Goal: Task Accomplishment & Management: Complete application form

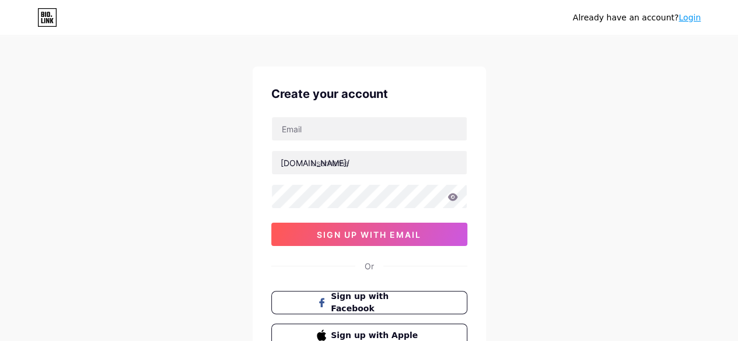
scroll to position [58, 0]
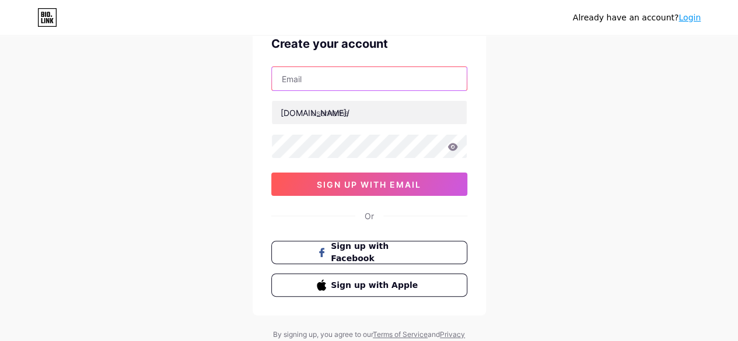
click at [350, 88] on input "text" at bounding box center [369, 78] width 195 height 23
type input "isoconsultant566@gmail.com"
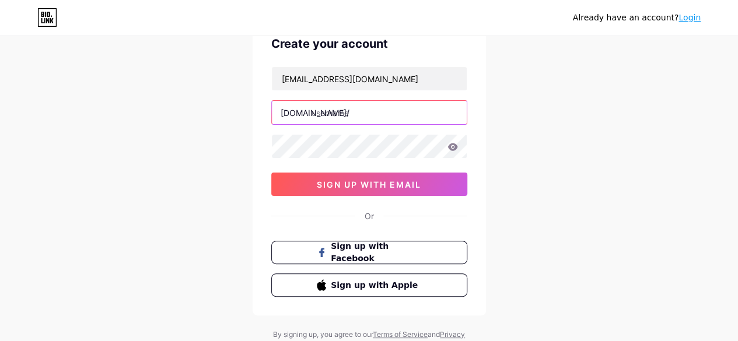
click at [345, 110] on input "text" at bounding box center [369, 112] width 195 height 23
type input "freeisoconsultants"
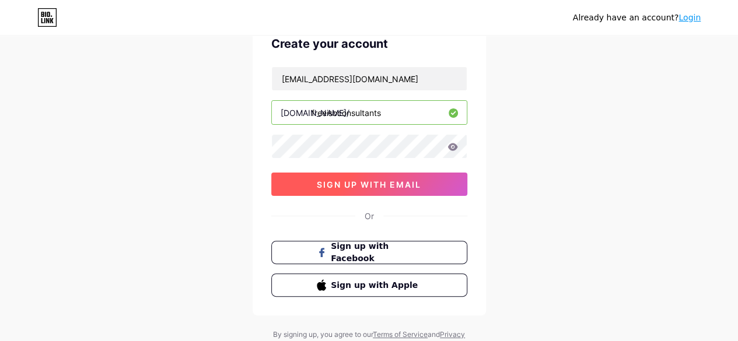
click at [343, 180] on span "sign up with email" at bounding box center [369, 185] width 104 height 10
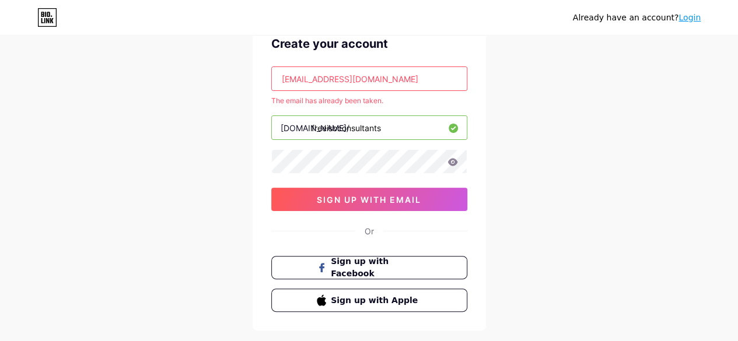
click at [413, 78] on input "isoconsultant566@gmail.com" at bounding box center [369, 78] width 195 height 23
drag, startPoint x: 413, startPoint y: 78, endPoint x: 261, endPoint y: 83, distance: 152.4
click at [261, 83] on div "Create your account isoconsultant566@gmail.com The email has already been taken…" at bounding box center [369, 173] width 233 height 314
click at [320, 82] on input "text" at bounding box center [369, 78] width 195 height 23
type input "[EMAIL_ADDRESS][DOMAIN_NAME]"
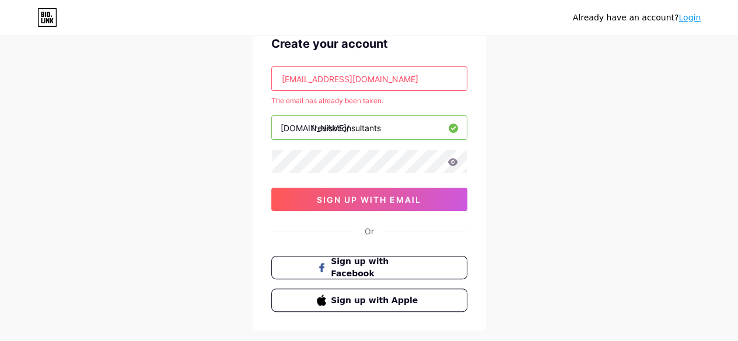
click at [421, 81] on input "[EMAIL_ADDRESS][DOMAIN_NAME]" at bounding box center [369, 78] width 195 height 23
click at [483, 98] on div "Create your account isopopularcert@gmail.com The email has already been taken. …" at bounding box center [369, 173] width 233 height 314
click at [393, 71] on input "[EMAIL_ADDRESS][DOMAIN_NAME]" at bounding box center [369, 78] width 195 height 23
click at [278, 77] on input "[EMAIL_ADDRESS][DOMAIN_NAME]" at bounding box center [369, 78] width 195 height 23
click at [400, 81] on input "[EMAIL_ADDRESS][DOMAIN_NAME]" at bounding box center [369, 78] width 195 height 23
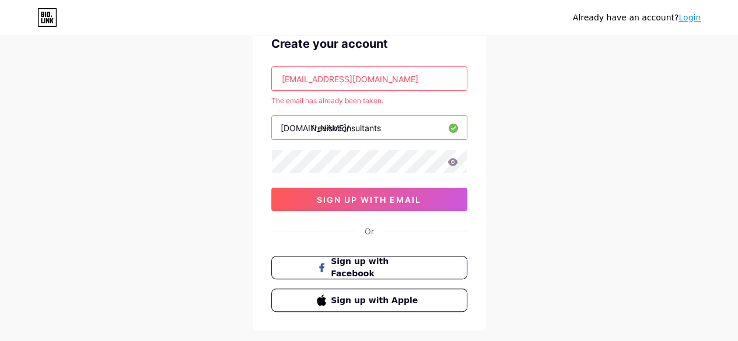
click at [576, 193] on div "Already have an account? Login Create your account isopopularcert@gmail.com The…" at bounding box center [369, 172] width 738 height 461
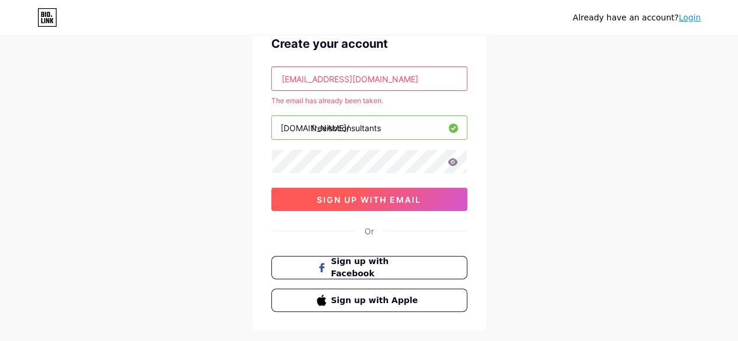
click at [407, 192] on button "sign up with email" at bounding box center [369, 199] width 196 height 23
click at [405, 195] on span "sign up with email" at bounding box center [369, 200] width 104 height 10
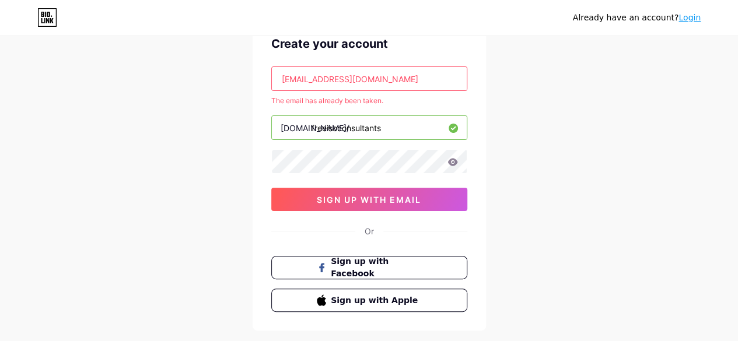
click at [400, 79] on input "[EMAIL_ADDRESS][DOMAIN_NAME]" at bounding box center [369, 78] width 195 height 23
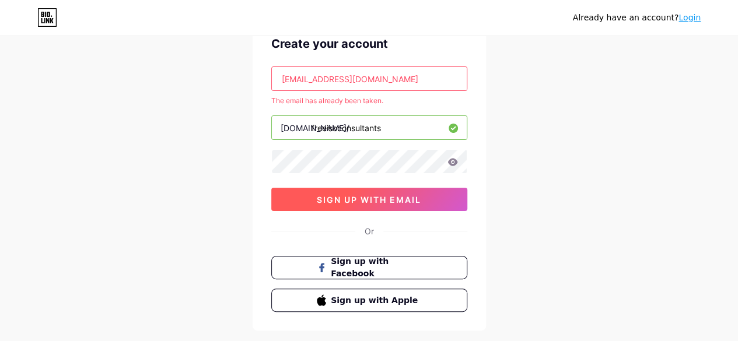
click at [385, 197] on span "sign up with email" at bounding box center [369, 200] width 104 height 10
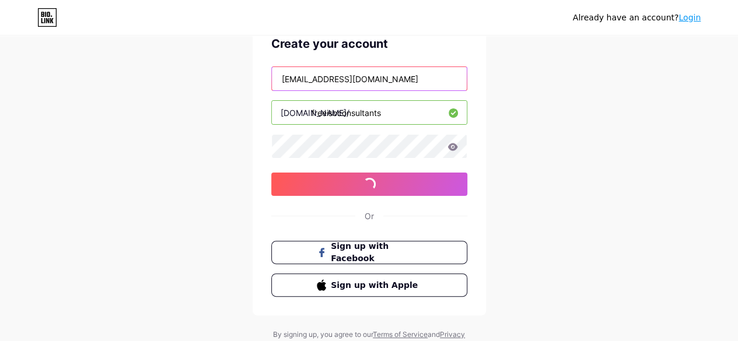
click at [406, 75] on input "[EMAIL_ADDRESS][DOMAIN_NAME]" at bounding box center [369, 78] width 195 height 23
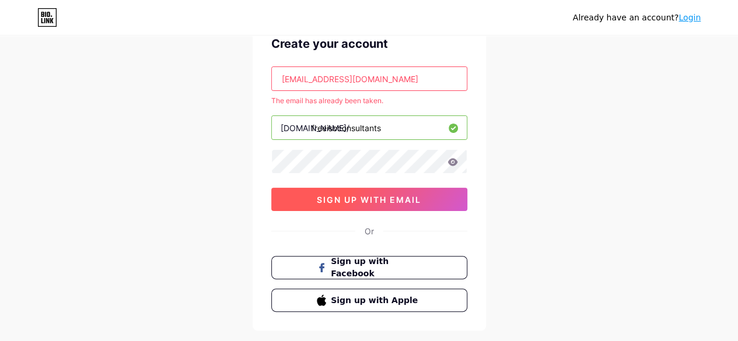
click at [389, 195] on span "sign up with email" at bounding box center [369, 200] width 104 height 10
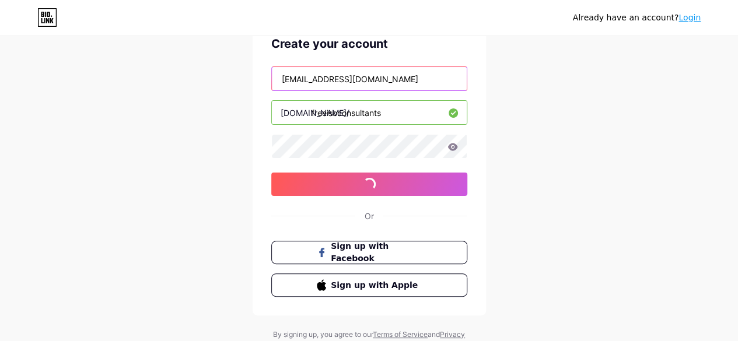
click at [427, 82] on input "[EMAIL_ADDRESS][DOMAIN_NAME]" at bounding box center [369, 78] width 195 height 23
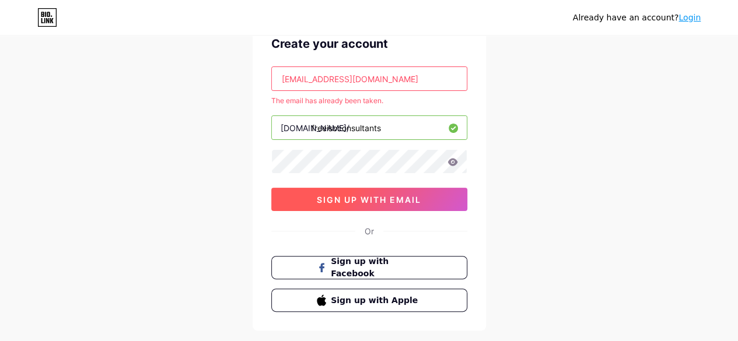
click at [408, 189] on button "sign up with email" at bounding box center [369, 199] width 196 height 23
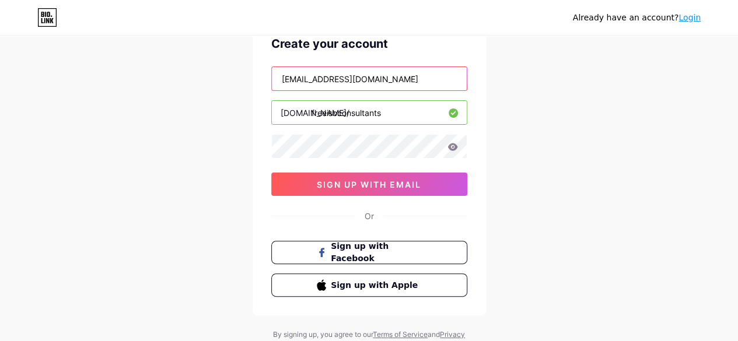
click at [415, 85] on input "[EMAIL_ADDRESS][DOMAIN_NAME]" at bounding box center [369, 78] width 195 height 23
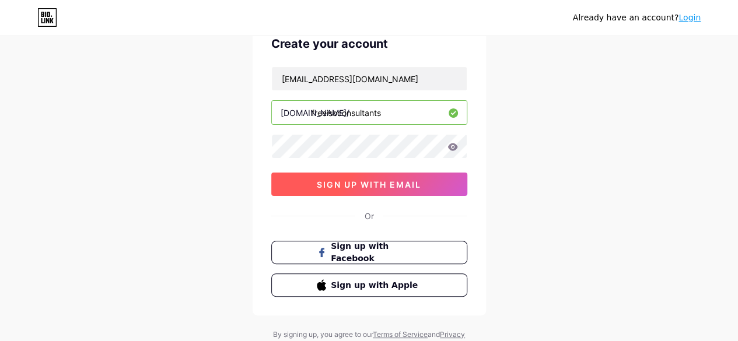
click at [394, 184] on span "sign up with email" at bounding box center [369, 185] width 104 height 10
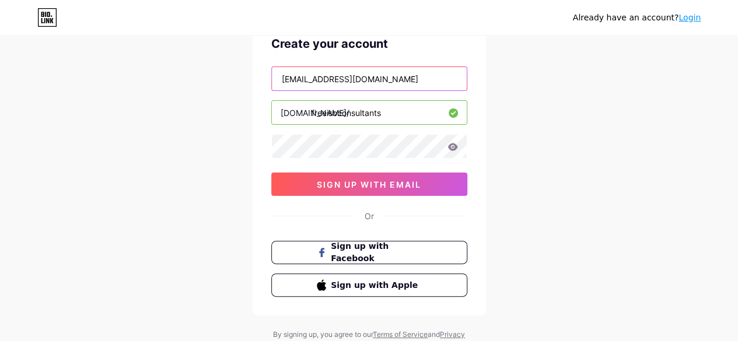
click at [415, 78] on input "[EMAIL_ADDRESS][DOMAIN_NAME]" at bounding box center [369, 78] width 195 height 23
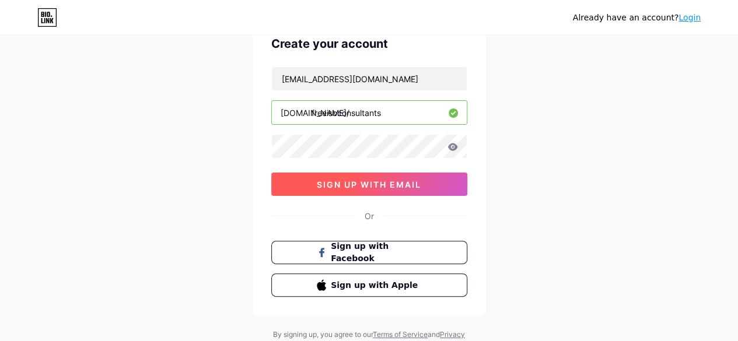
click at [399, 180] on span "sign up with email" at bounding box center [369, 185] width 104 height 10
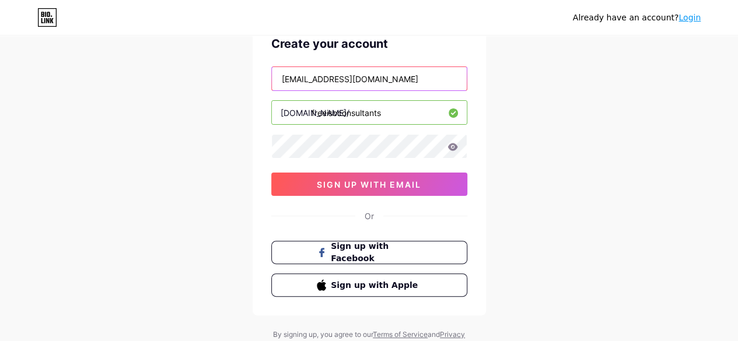
click at [399, 74] on input "[EMAIL_ADDRESS][DOMAIN_NAME]" at bounding box center [369, 78] width 195 height 23
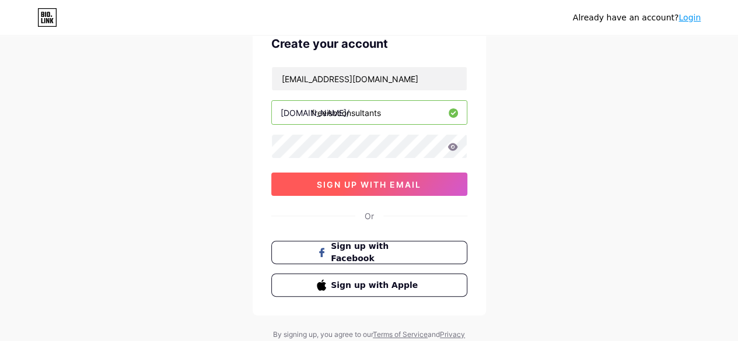
click at [382, 176] on button "sign up with email" at bounding box center [369, 184] width 196 height 23
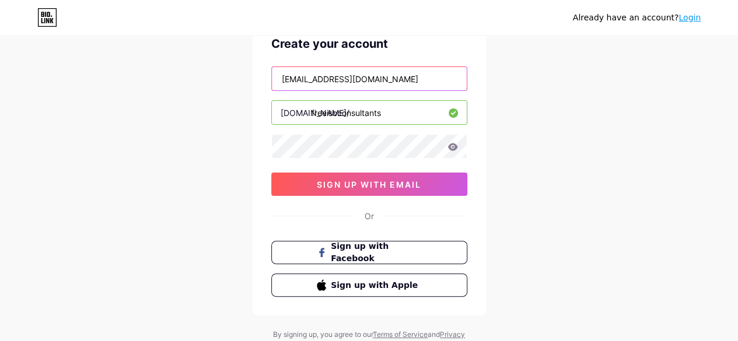
click at [416, 74] on input "[EMAIL_ADDRESS][DOMAIN_NAME]" at bounding box center [369, 78] width 195 height 23
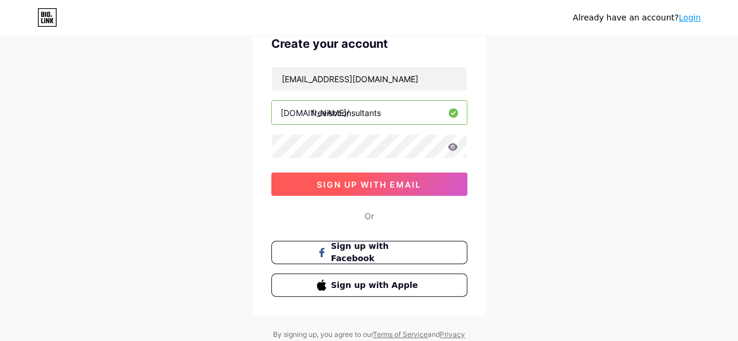
click at [379, 180] on span "sign up with email" at bounding box center [369, 185] width 104 height 10
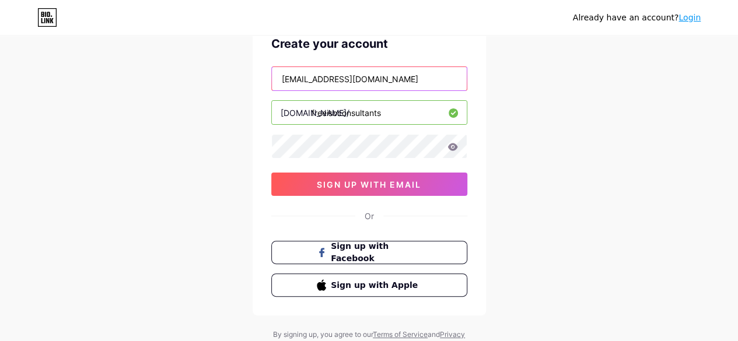
click at [417, 68] on input "[EMAIL_ADDRESS][DOMAIN_NAME]" at bounding box center [369, 78] width 195 height 23
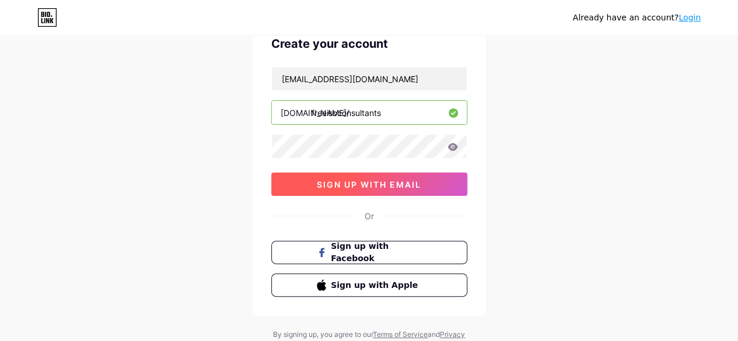
click at [391, 184] on span "sign up with email" at bounding box center [369, 185] width 104 height 10
click at [393, 182] on span "sign up with email" at bounding box center [369, 185] width 104 height 10
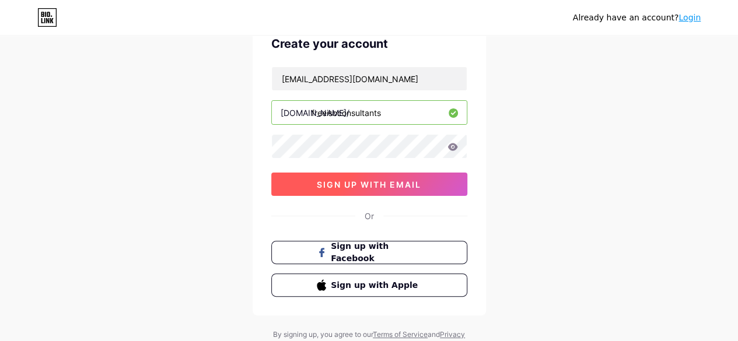
click at [393, 182] on span "sign up with email" at bounding box center [369, 185] width 104 height 10
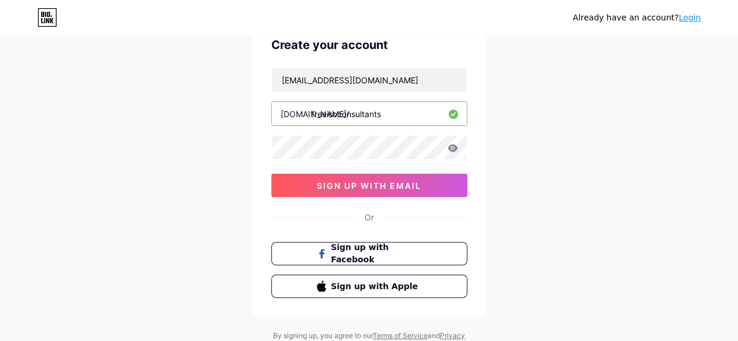
scroll to position [0, 0]
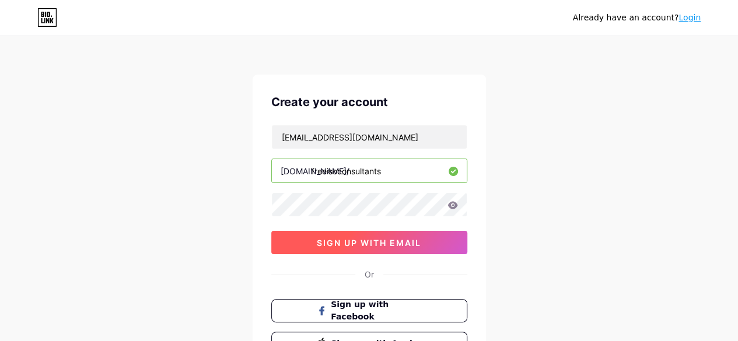
click at [414, 248] on button "sign up with email" at bounding box center [369, 242] width 196 height 23
click at [417, 239] on span "sign up with email" at bounding box center [369, 243] width 104 height 10
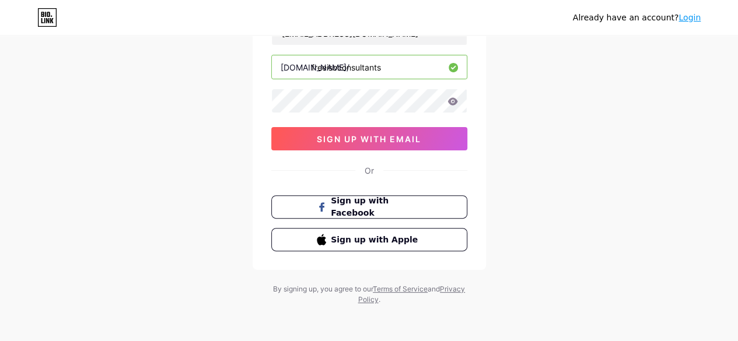
scroll to position [46, 0]
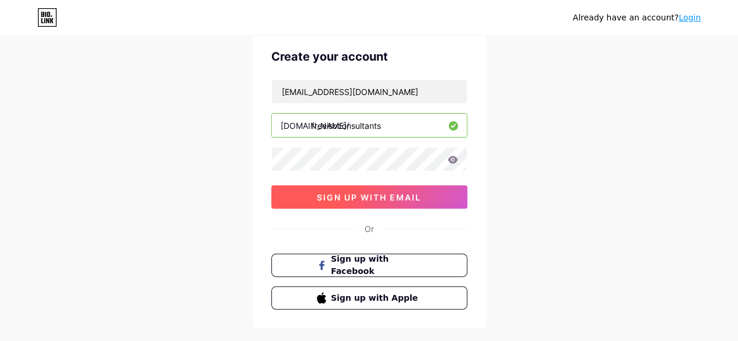
click at [436, 193] on button "sign up with email" at bounding box center [369, 197] width 196 height 23
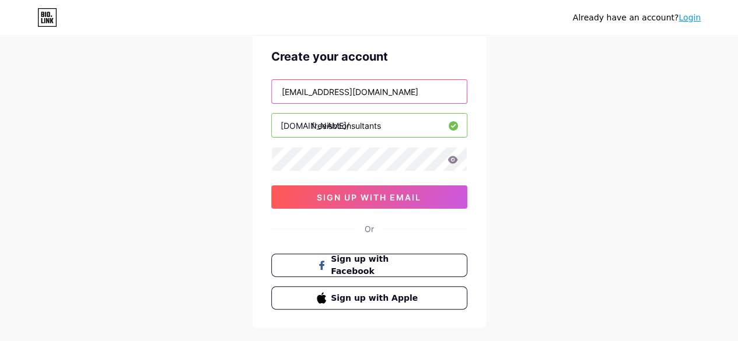
click at [415, 86] on input "[EMAIL_ADDRESS][DOMAIN_NAME]" at bounding box center [369, 91] width 195 height 23
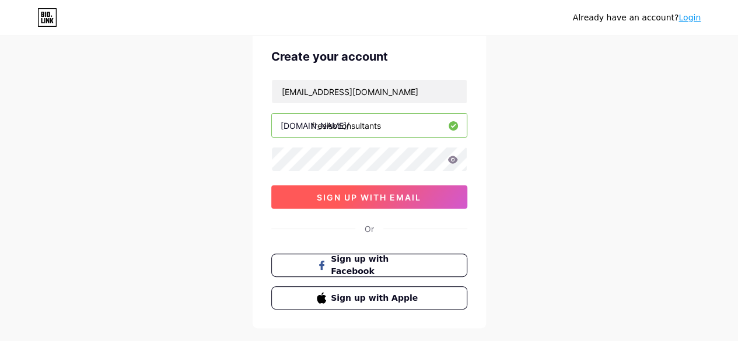
click at [391, 194] on span "sign up with email" at bounding box center [369, 198] width 104 height 10
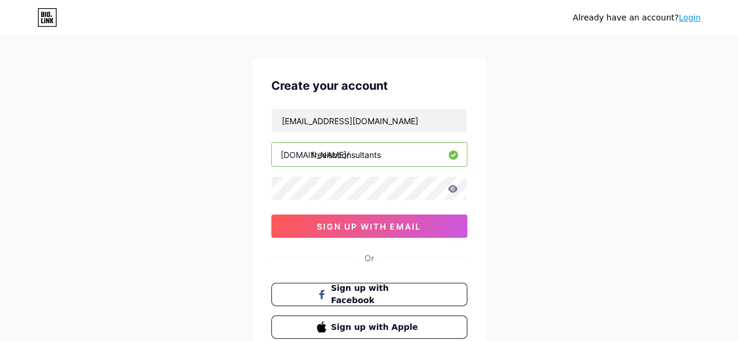
scroll to position [0, 0]
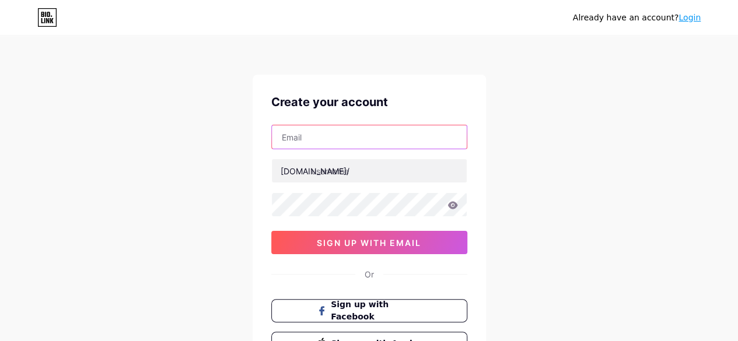
click at [345, 138] on input "text" at bounding box center [369, 136] width 195 height 23
type input "[EMAIL_ADDRESS][DOMAIN_NAME]"
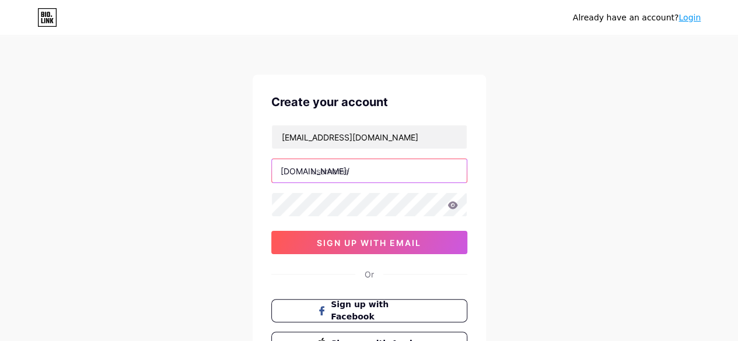
click at [324, 167] on input "text" at bounding box center [369, 170] width 195 height 23
click at [358, 170] on input "text" at bounding box center [369, 170] width 195 height 23
paste input "isoconsultant"
click at [312, 177] on input "isoconsultant" at bounding box center [369, 170] width 195 height 23
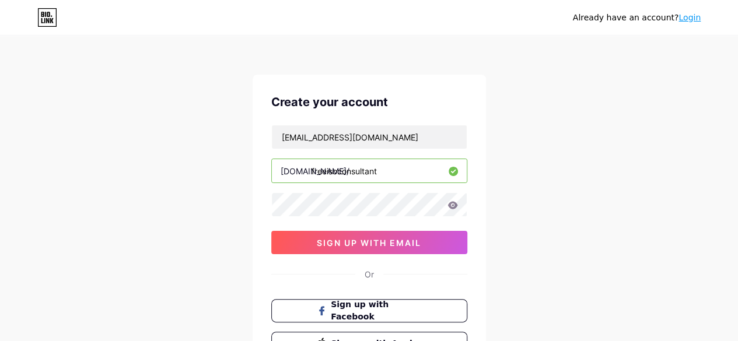
click at [392, 166] on input "freeisoconsultant" at bounding box center [369, 170] width 195 height 23
type input "freeisoconsultant"
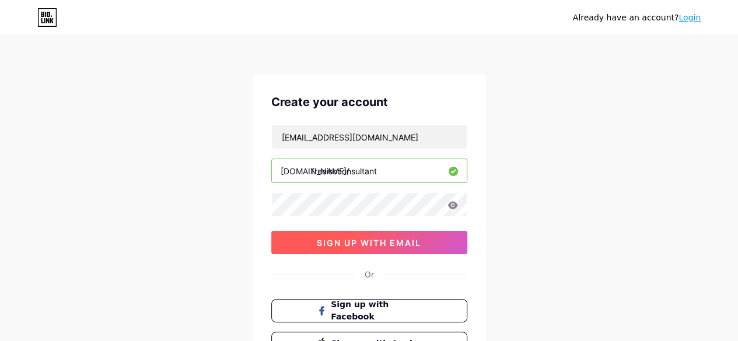
click at [371, 244] on span "sign up with email" at bounding box center [369, 243] width 104 height 10
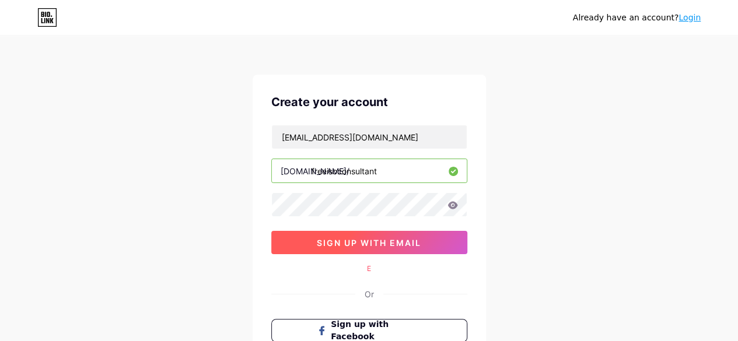
click at [371, 244] on span "sign up with email" at bounding box center [369, 243] width 104 height 10
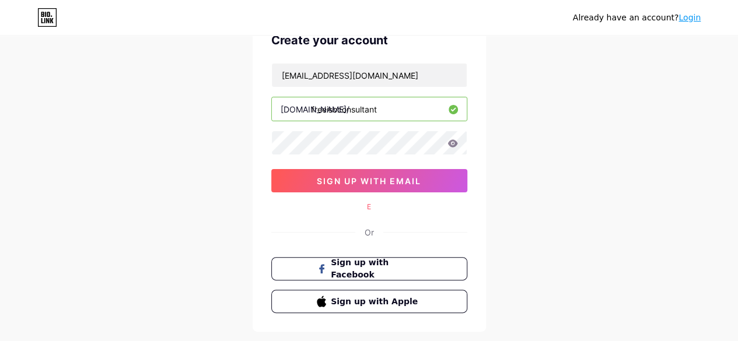
scroll to position [117, 0]
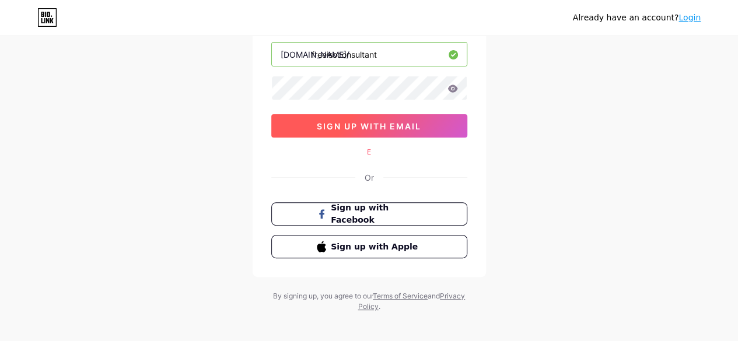
click at [404, 125] on span "sign up with email" at bounding box center [369, 126] width 104 height 10
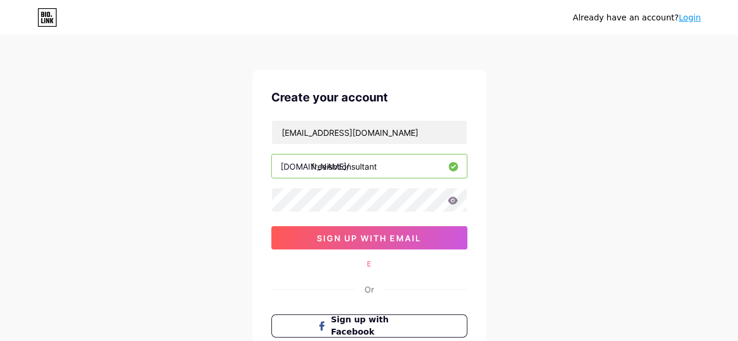
scroll to position [0, 0]
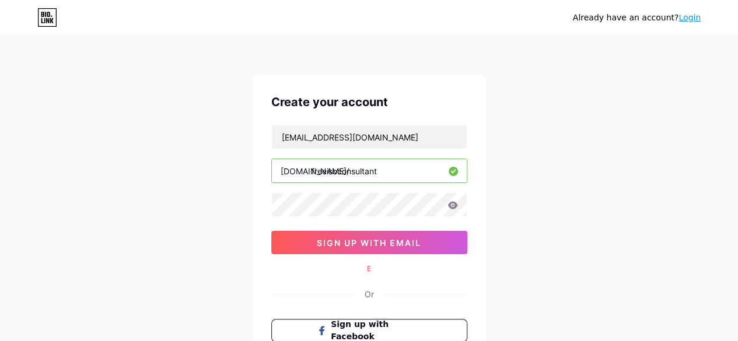
click at [539, 159] on div "Already have an account? Login Create your account [EMAIL_ADDRESS][DOMAIN_NAME]…" at bounding box center [369, 233] width 738 height 466
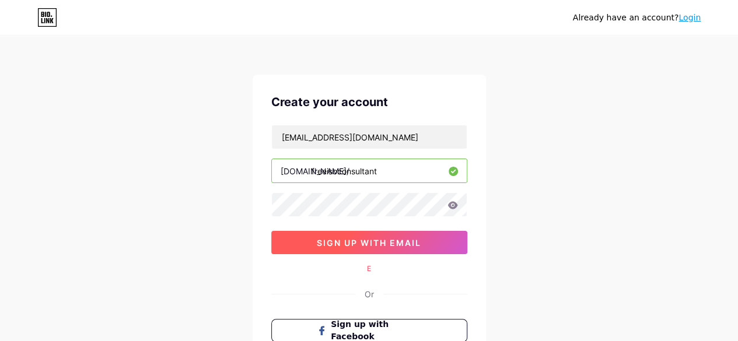
click at [384, 243] on span "sign up with email" at bounding box center [369, 243] width 104 height 10
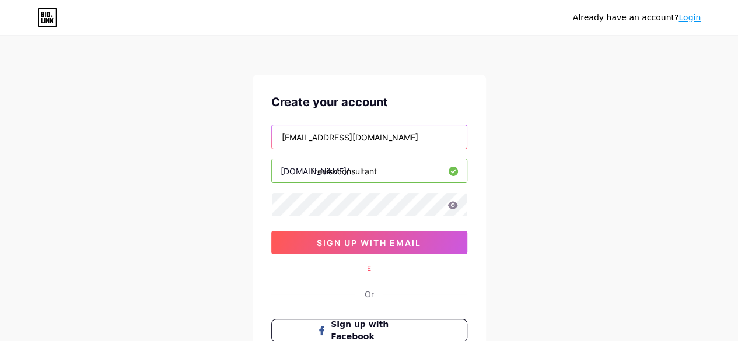
click at [403, 130] on input "[EMAIL_ADDRESS][DOMAIN_NAME]" at bounding box center [369, 136] width 195 height 23
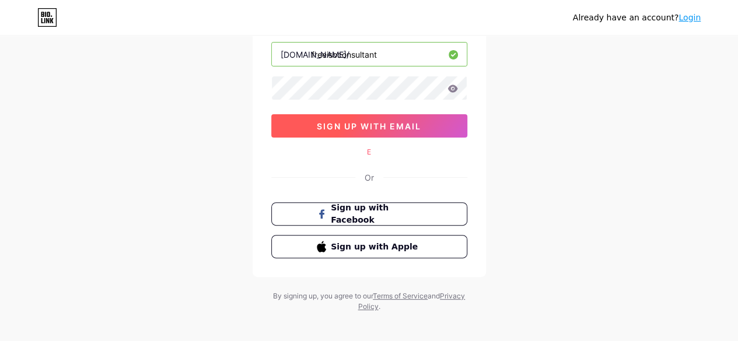
click at [421, 128] on button "sign up with email" at bounding box center [369, 125] width 196 height 23
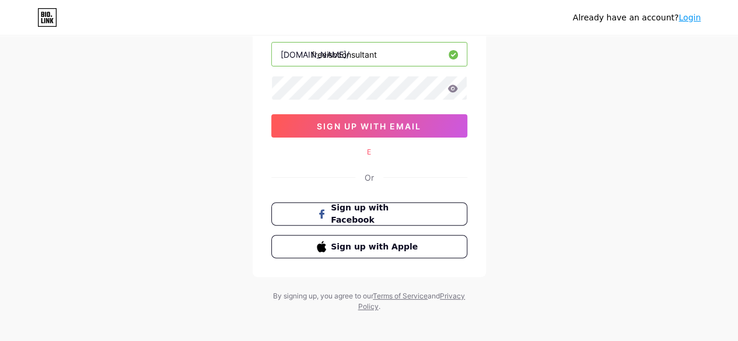
click at [368, 150] on div "E" at bounding box center [369, 152] width 196 height 11
